Goal: Find specific page/section: Find specific page/section

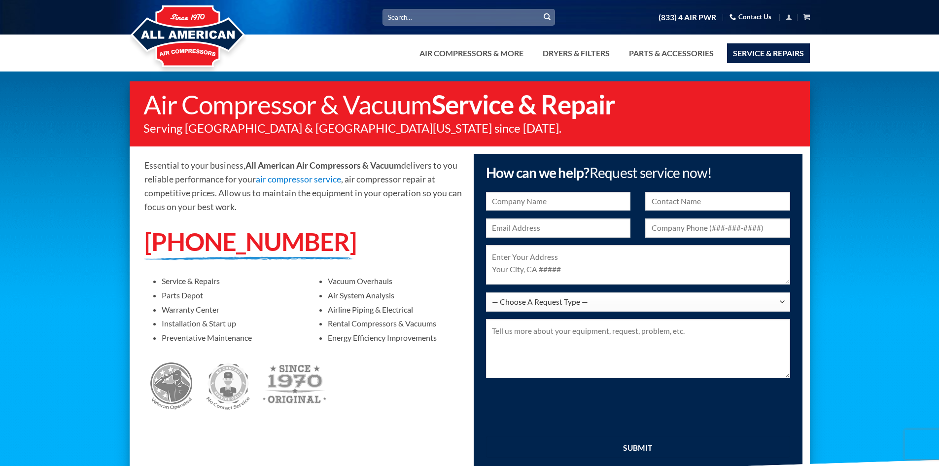
click at [415, 10] on input "Search for:" at bounding box center [468, 17] width 172 height 16
type input "fiac"
click at [540, 10] on button "Submit" at bounding box center [547, 17] width 15 height 15
